Goal: Task Accomplishment & Management: Use online tool/utility

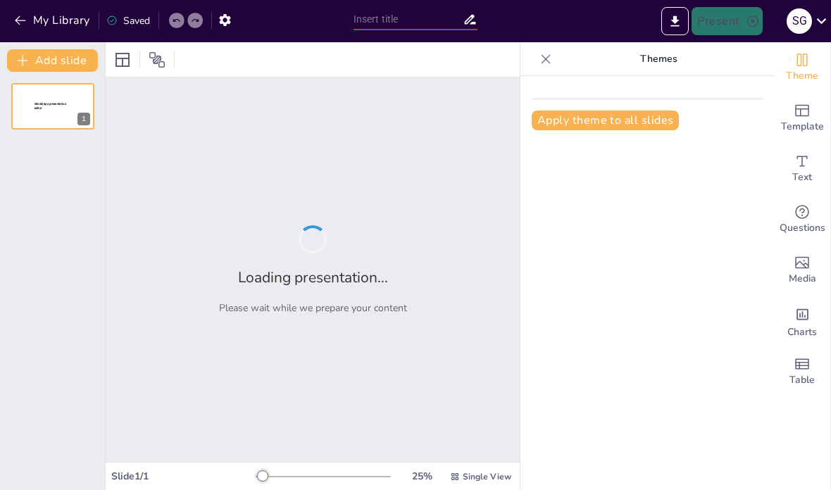
type input "Exploring Cultural Diversity in Video Game Art: A Visual Analysis"
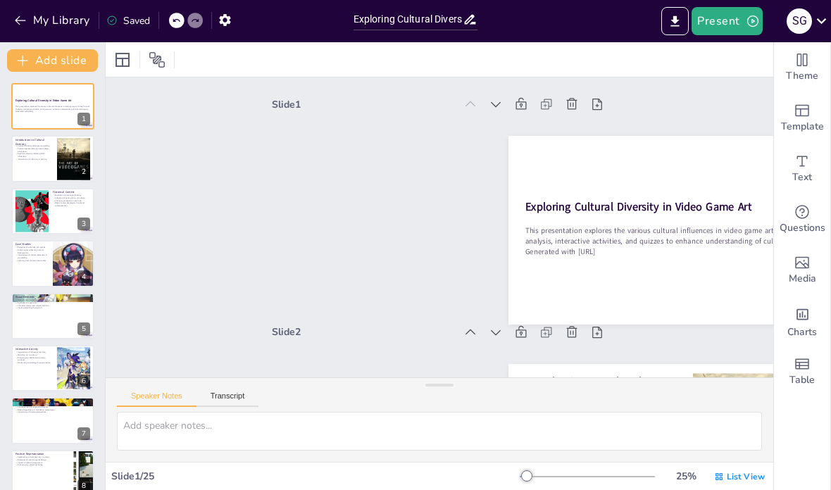
checkbox input "true"
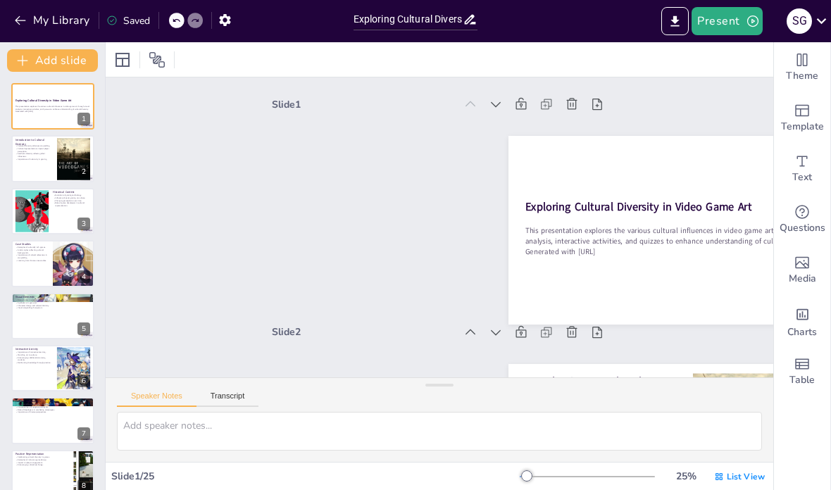
checkbox input "true"
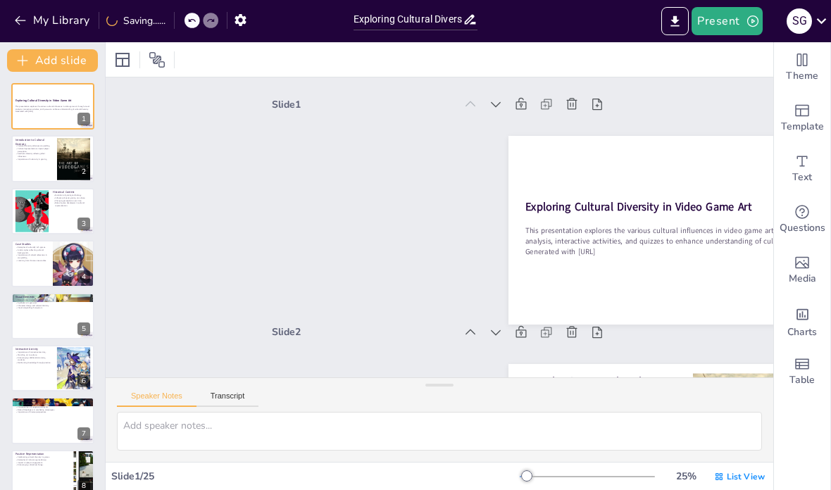
scroll to position [4, 0]
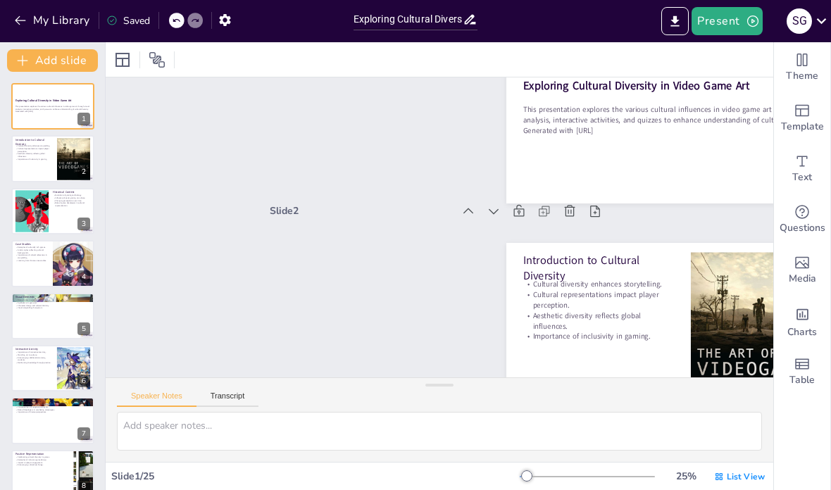
type textarea "Diverse cultural backgrounds allow for richer narratives and experiences in vid…"
checkbox input "true"
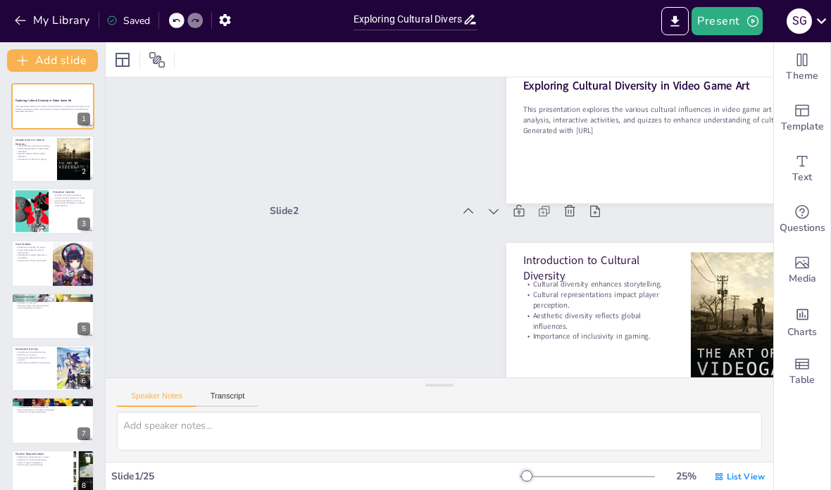
checkbox input "true"
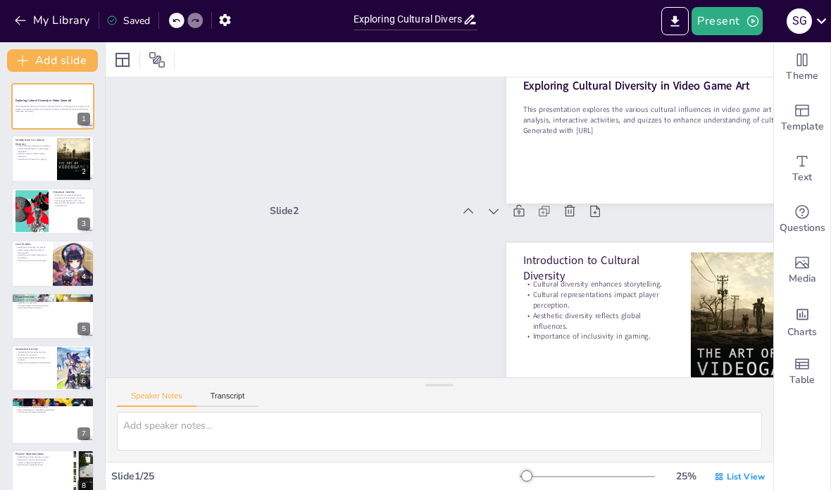
checkbox input "true"
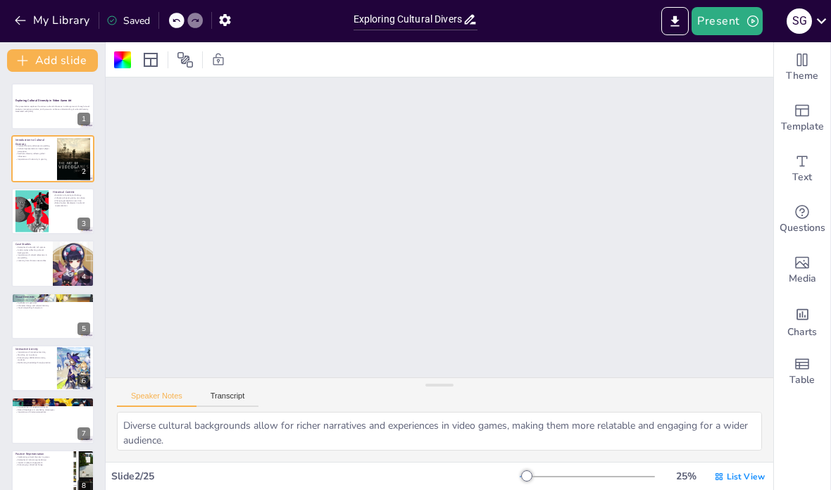
scroll to position [297, 1]
type textarea "The advancement of technology has allowed for more complex and nuanced represen…"
checkbox input "true"
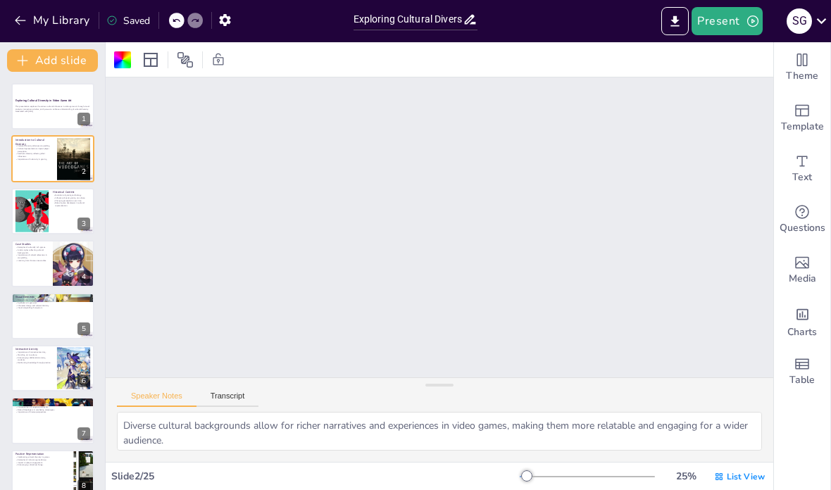
checkbox input "true"
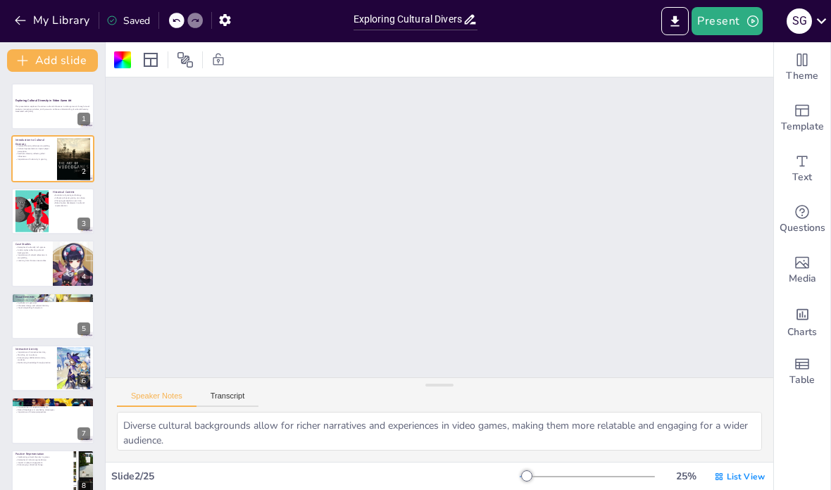
checkbox input "true"
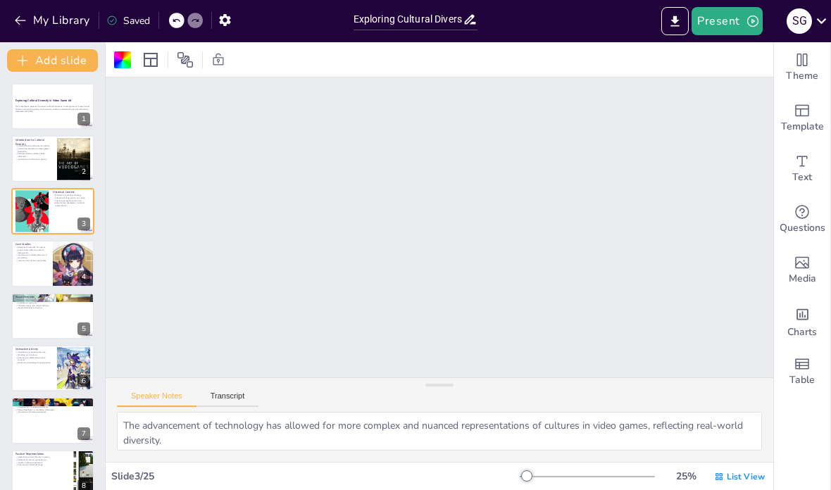
type textarea "Analyzing specific games can reveal how different cultures are represented and …"
checkbox input "true"
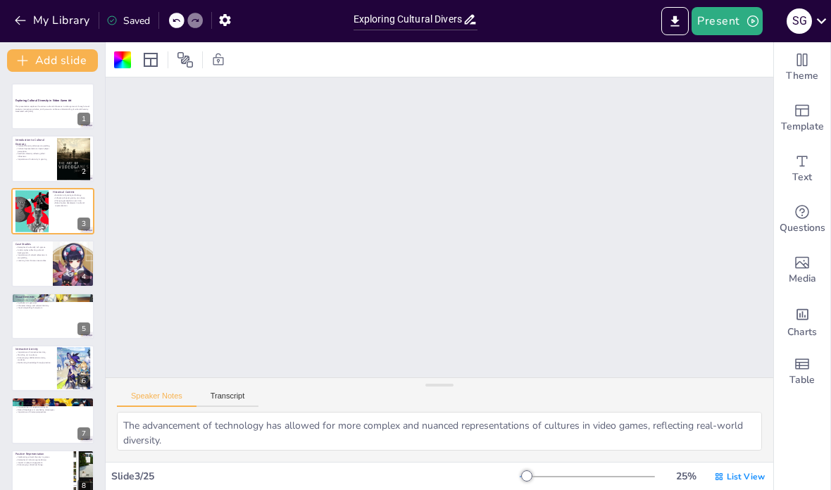
checkbox input "true"
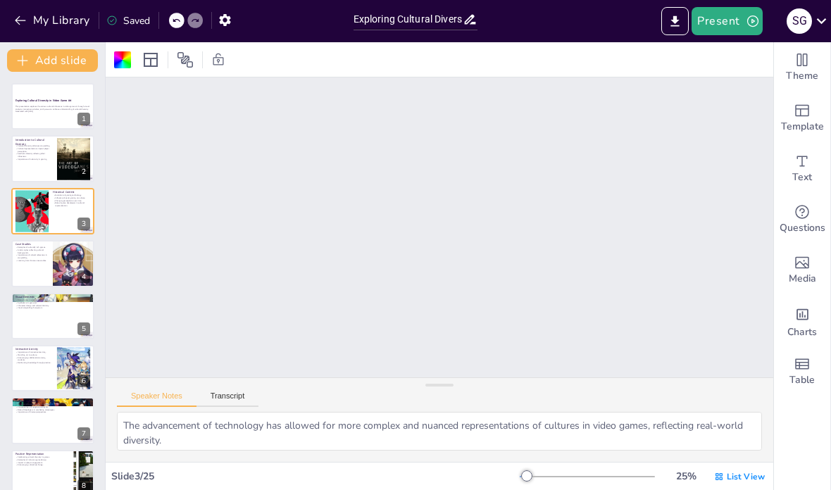
checkbox input "true"
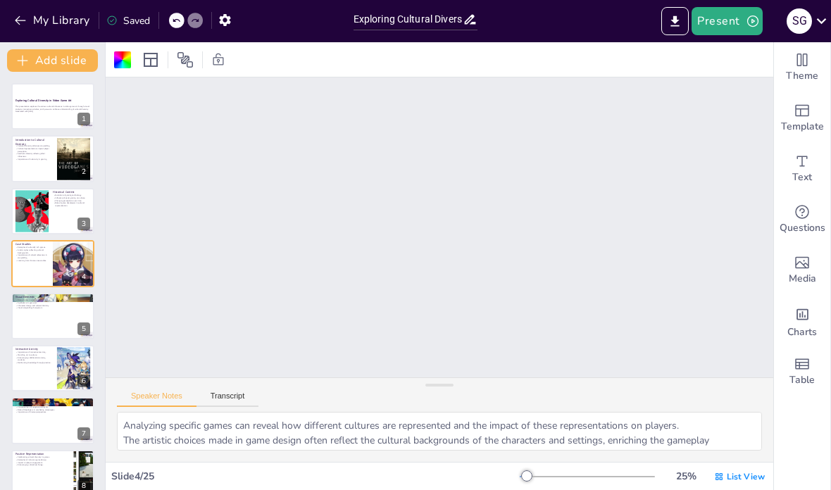
scroll to position [809, 0]
checkbox input "true"
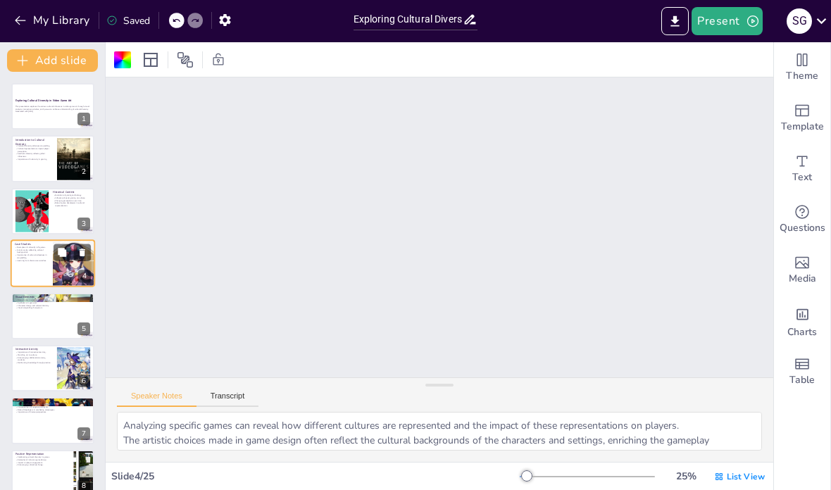
checkbox input "true"
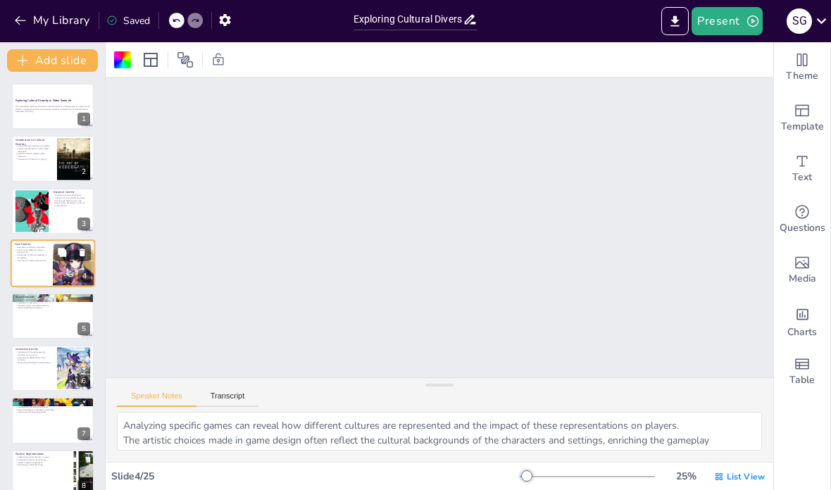
checkbox input "true"
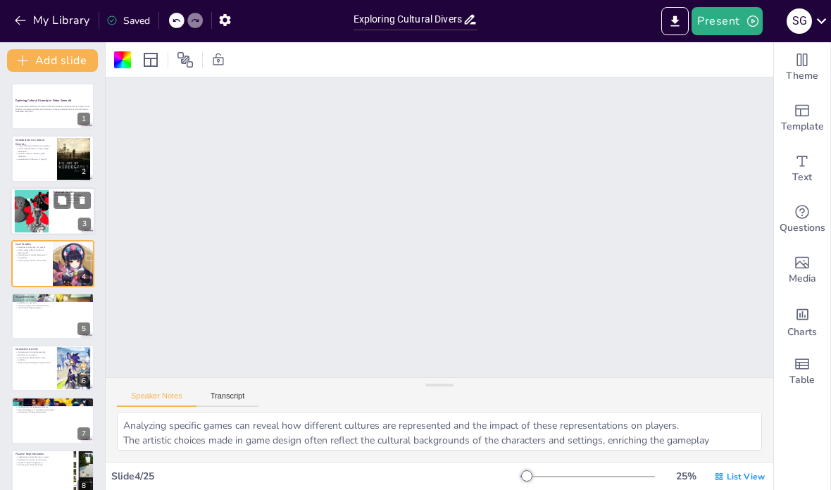
checkbox input "true"
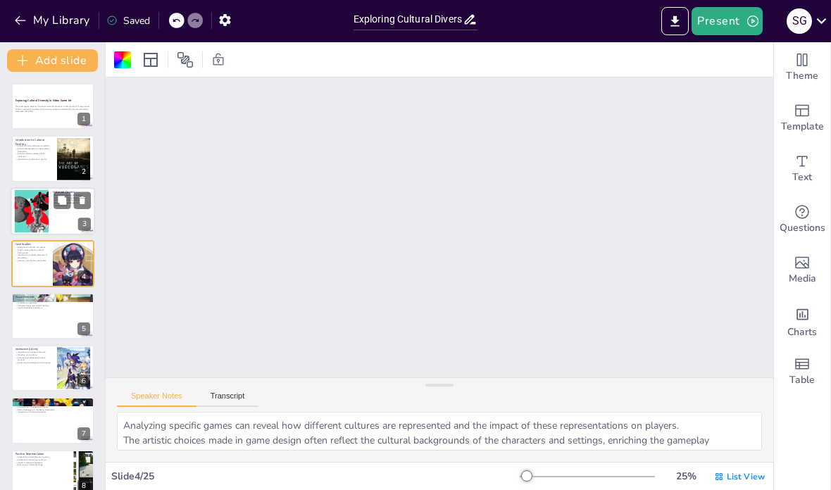
checkbox input "true"
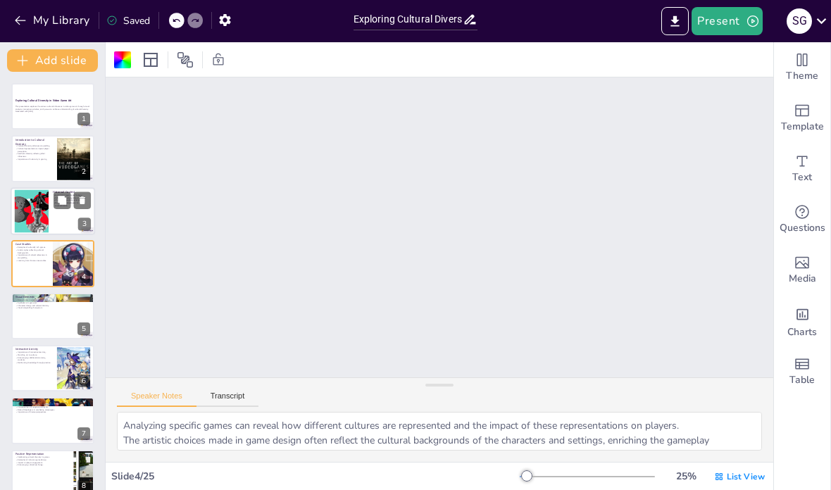
checkbox input "true"
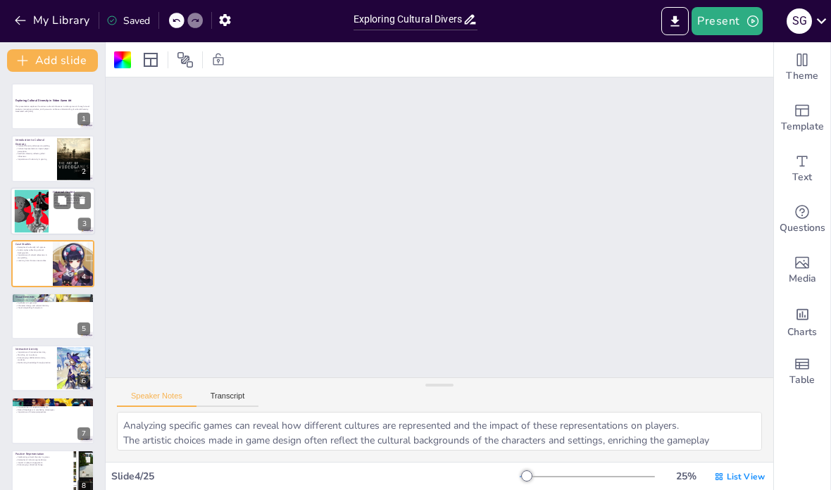
checkbox input "true"
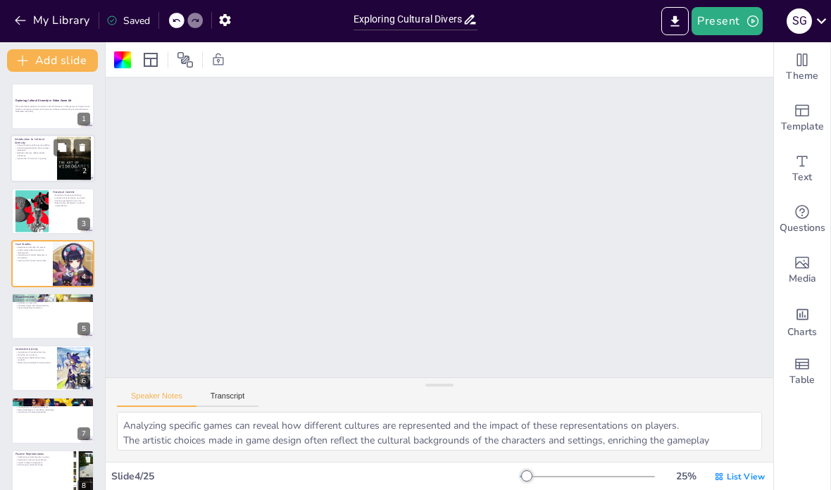
checkbox input "true"
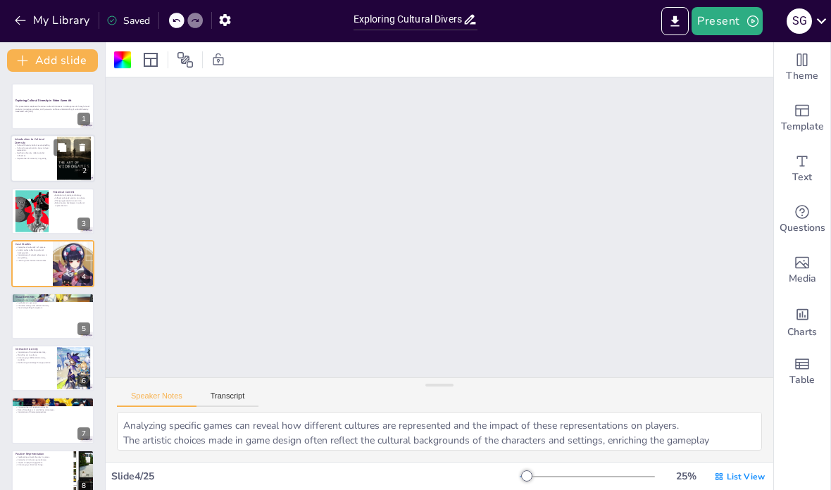
checkbox input "true"
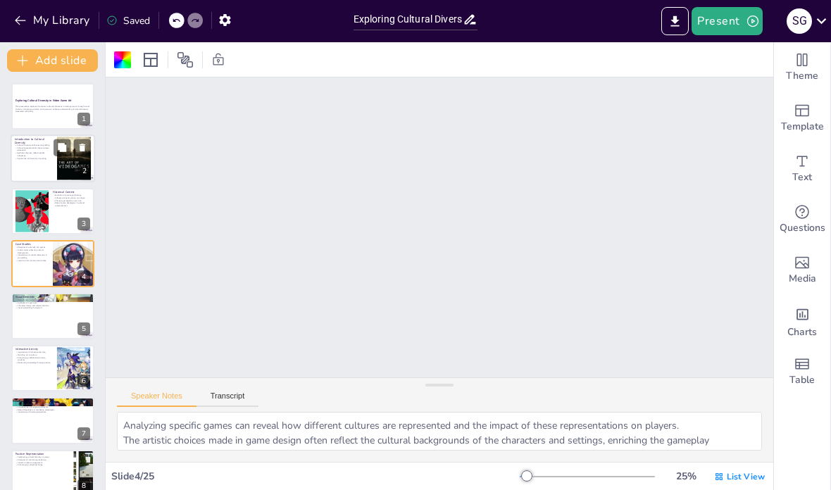
checkbox input "true"
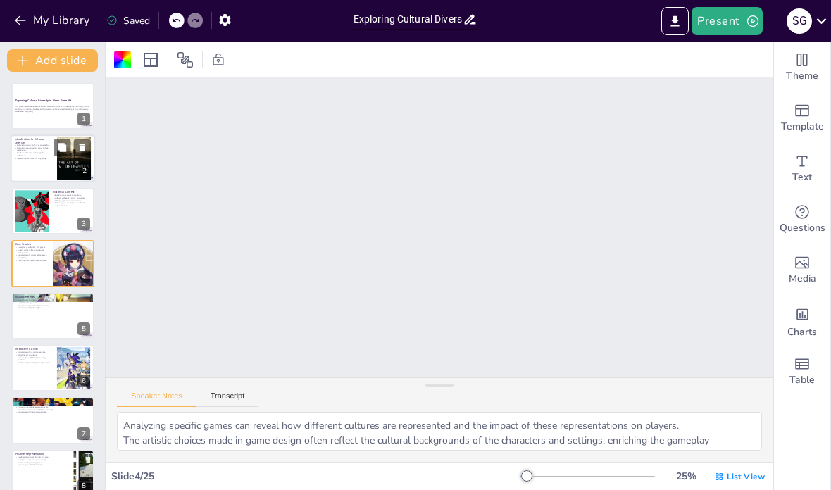
checkbox input "true"
click at [738, 25] on button "Present" at bounding box center [727, 21] width 70 height 28
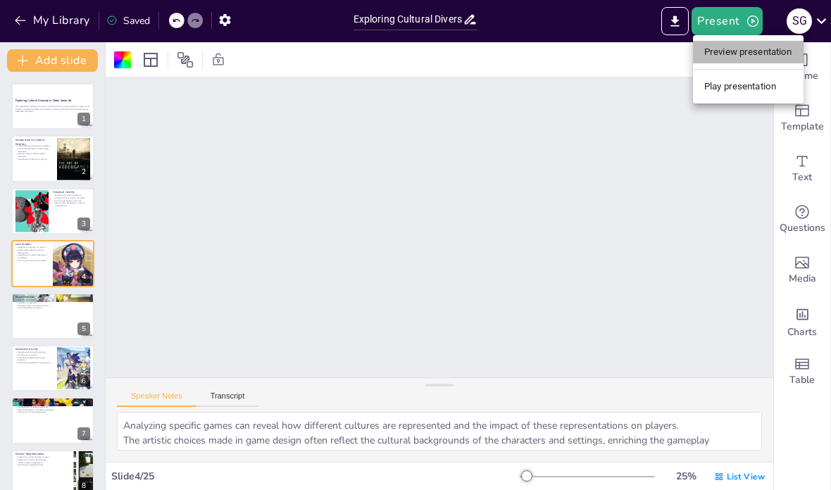
click at [748, 54] on li "Preview presentation" at bounding box center [748, 52] width 111 height 23
